Goal: Information Seeking & Learning: Learn about a topic

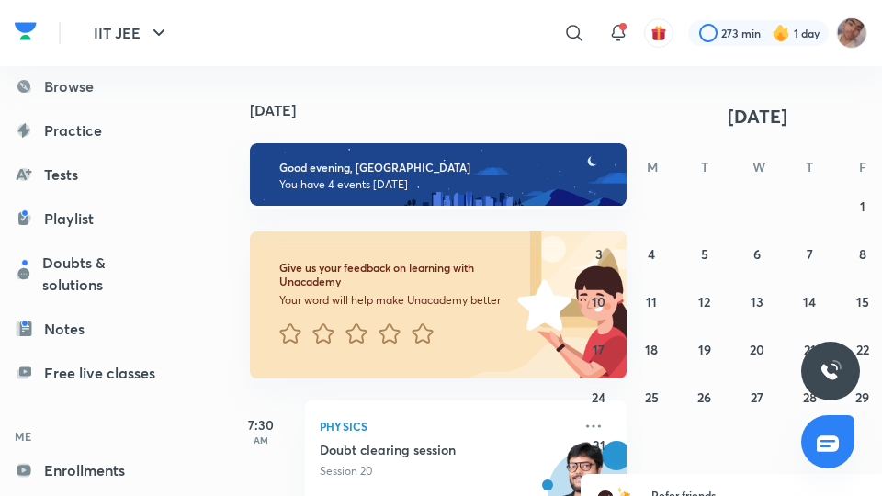
scroll to position [235, 0]
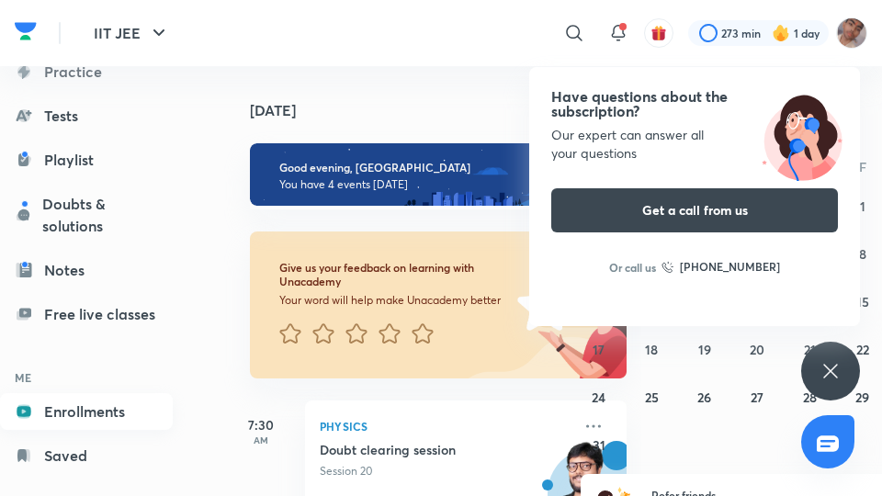
click at [53, 425] on link "Enrollments" at bounding box center [86, 411] width 173 height 37
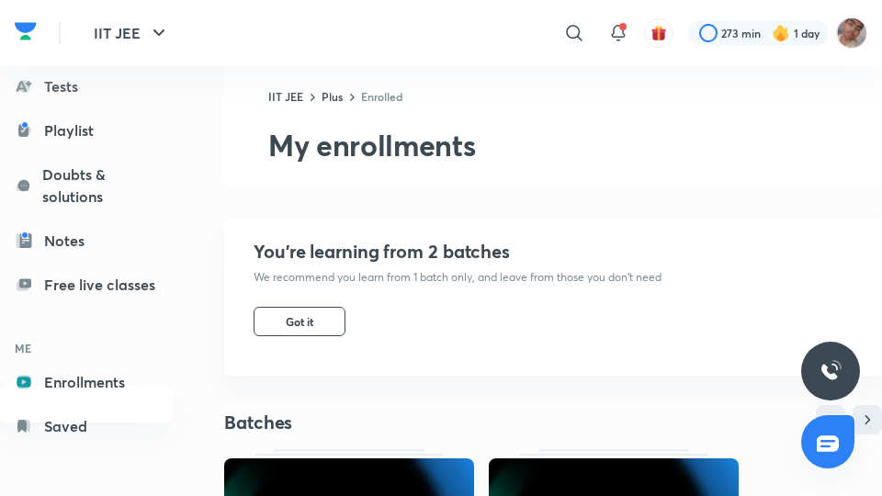
scroll to position [287, 0]
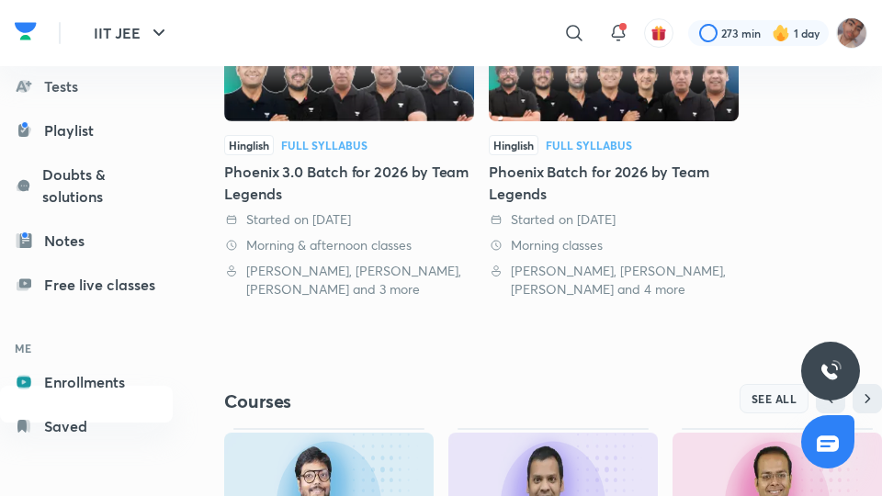
click at [751, 404] on button "SEE ALL" at bounding box center [775, 398] width 70 height 29
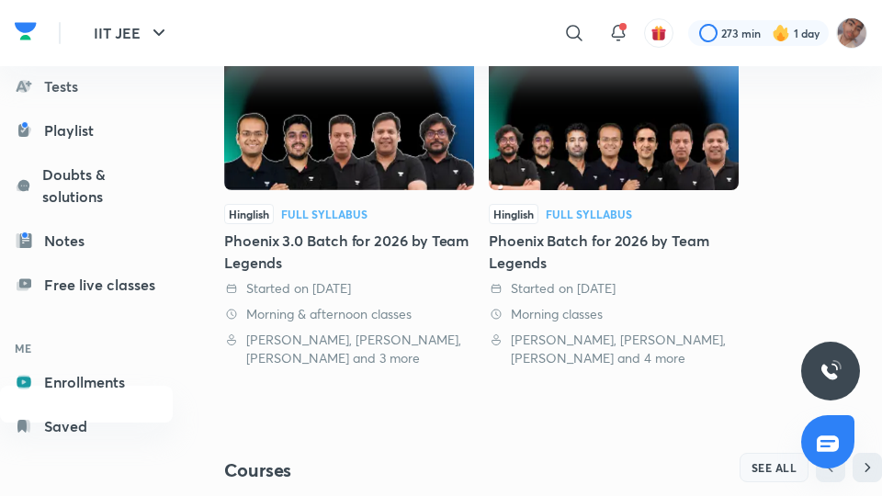
scroll to position [647, 0]
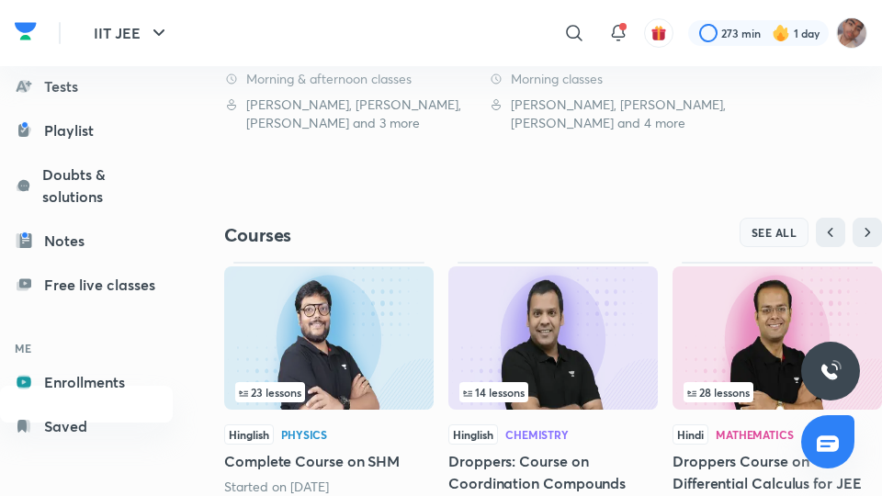
click at [769, 233] on span "SEE ALL" at bounding box center [774, 232] width 46 height 13
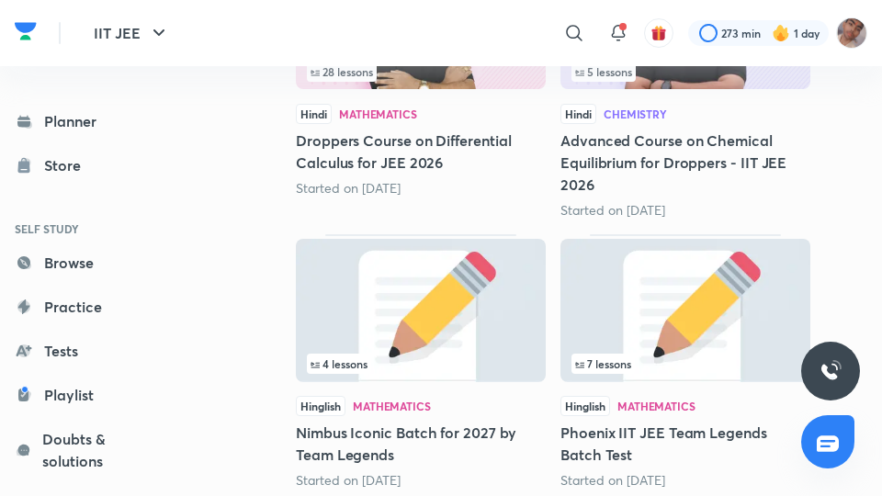
scroll to position [66, 0]
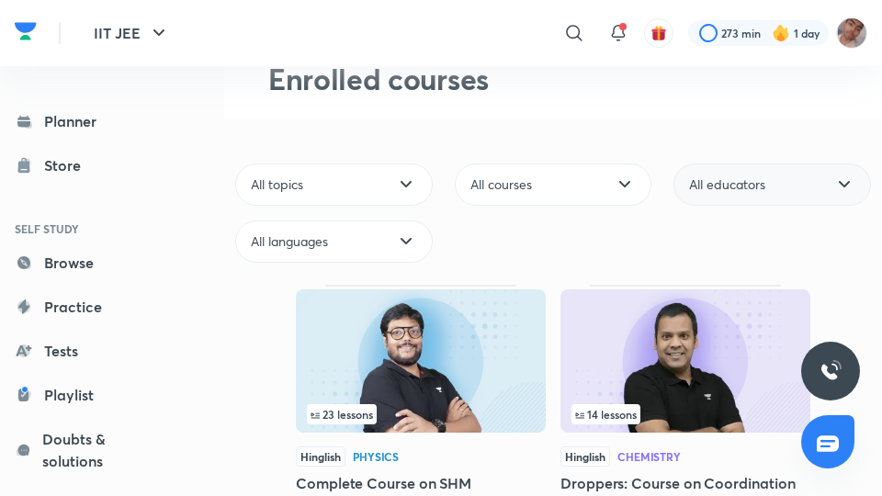
click at [723, 194] on div "All educators" at bounding box center [772, 185] width 198 height 42
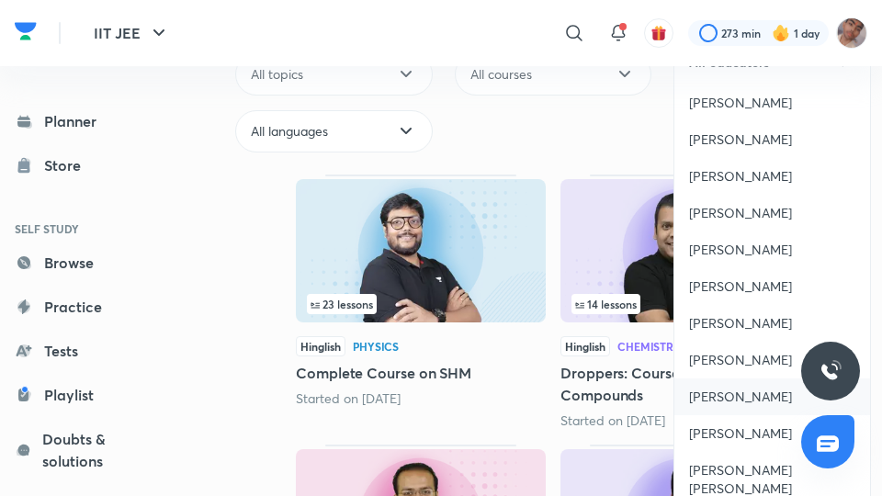
scroll to position [235, 0]
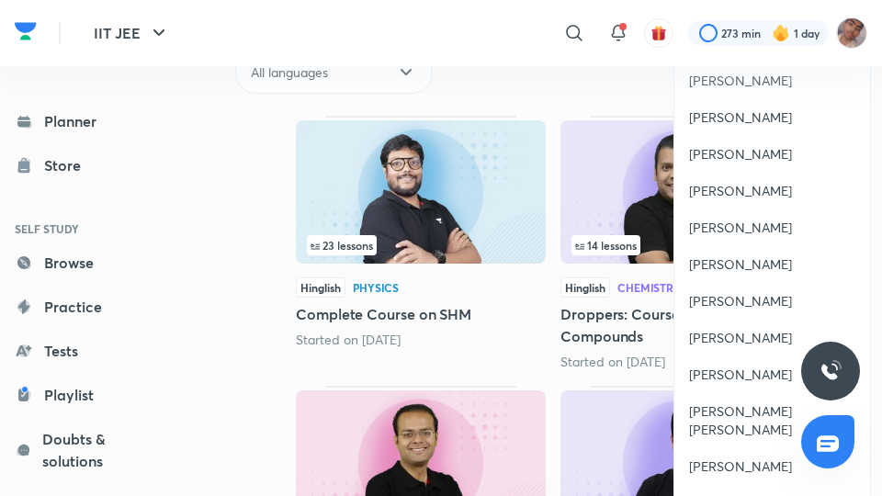
click at [724, 300] on span "[PERSON_NAME]" at bounding box center [740, 301] width 103 height 18
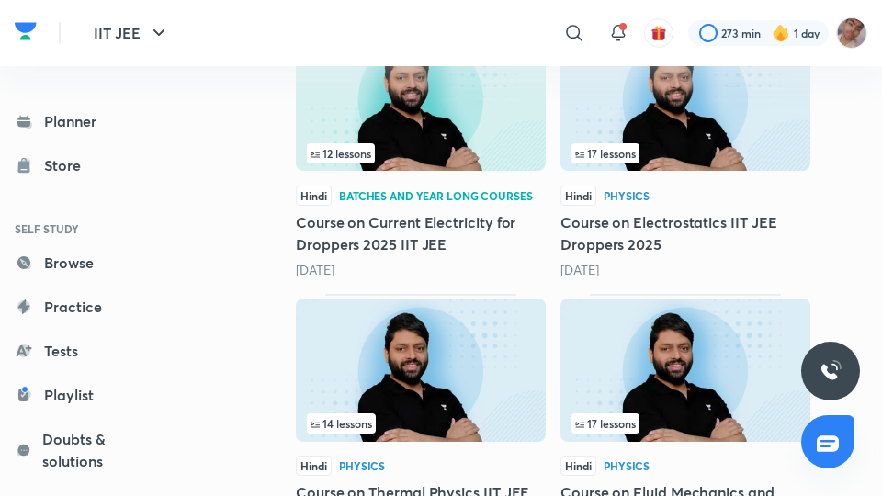
scroll to position [1176, 0]
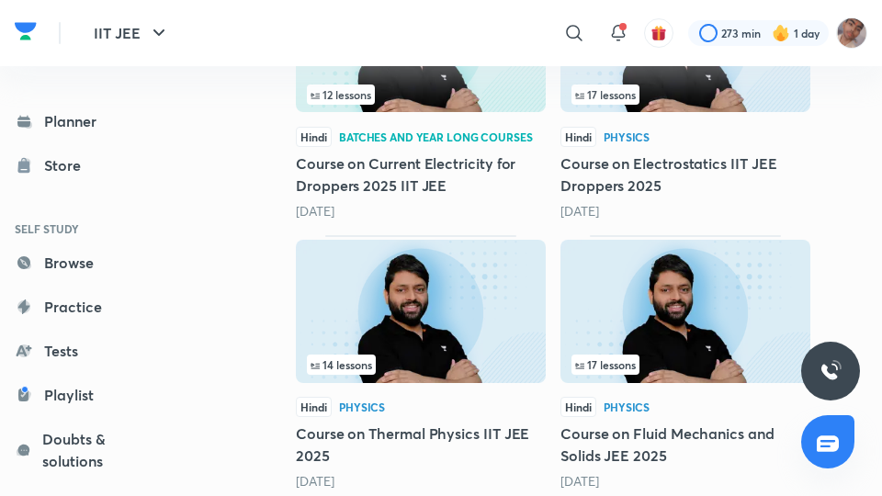
click at [491, 289] on img at bounding box center [421, 311] width 250 height 143
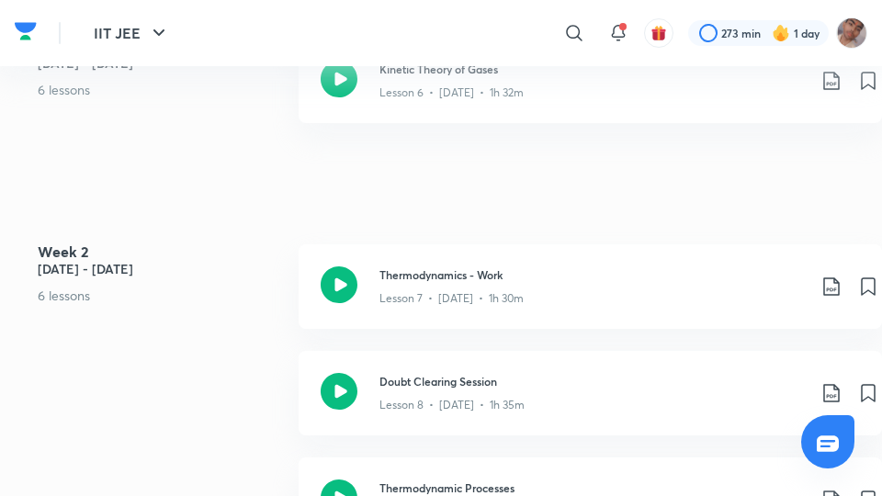
scroll to position [176, 0]
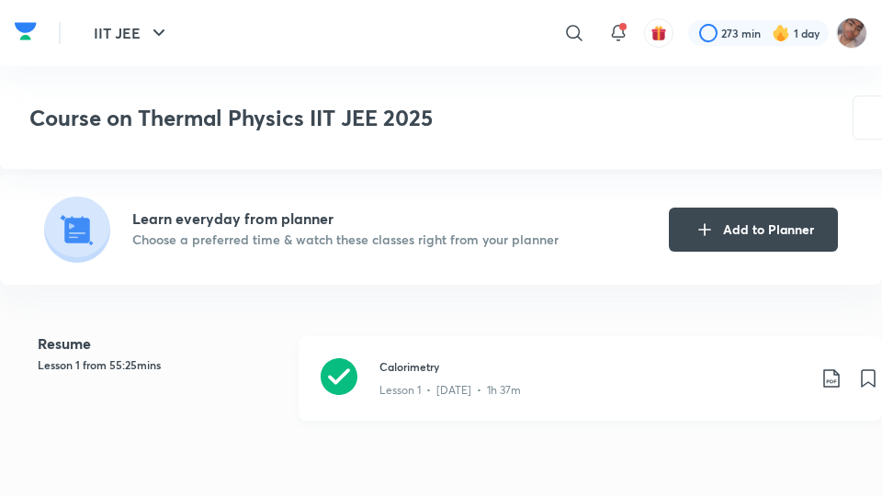
click at [523, 356] on div "Calorimetry Lesson 1 • [DATE] • 1h 37m" at bounding box center [590, 378] width 583 height 85
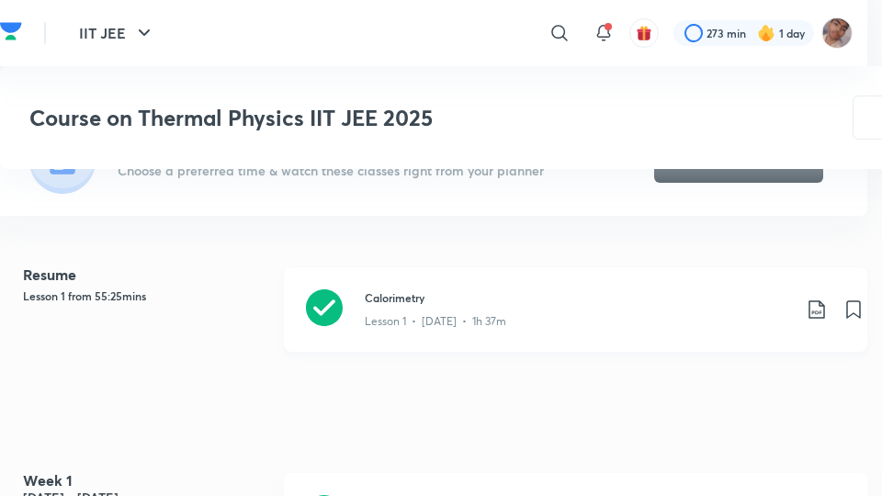
scroll to position [508, 15]
